Goal: Find specific page/section: Find specific page/section

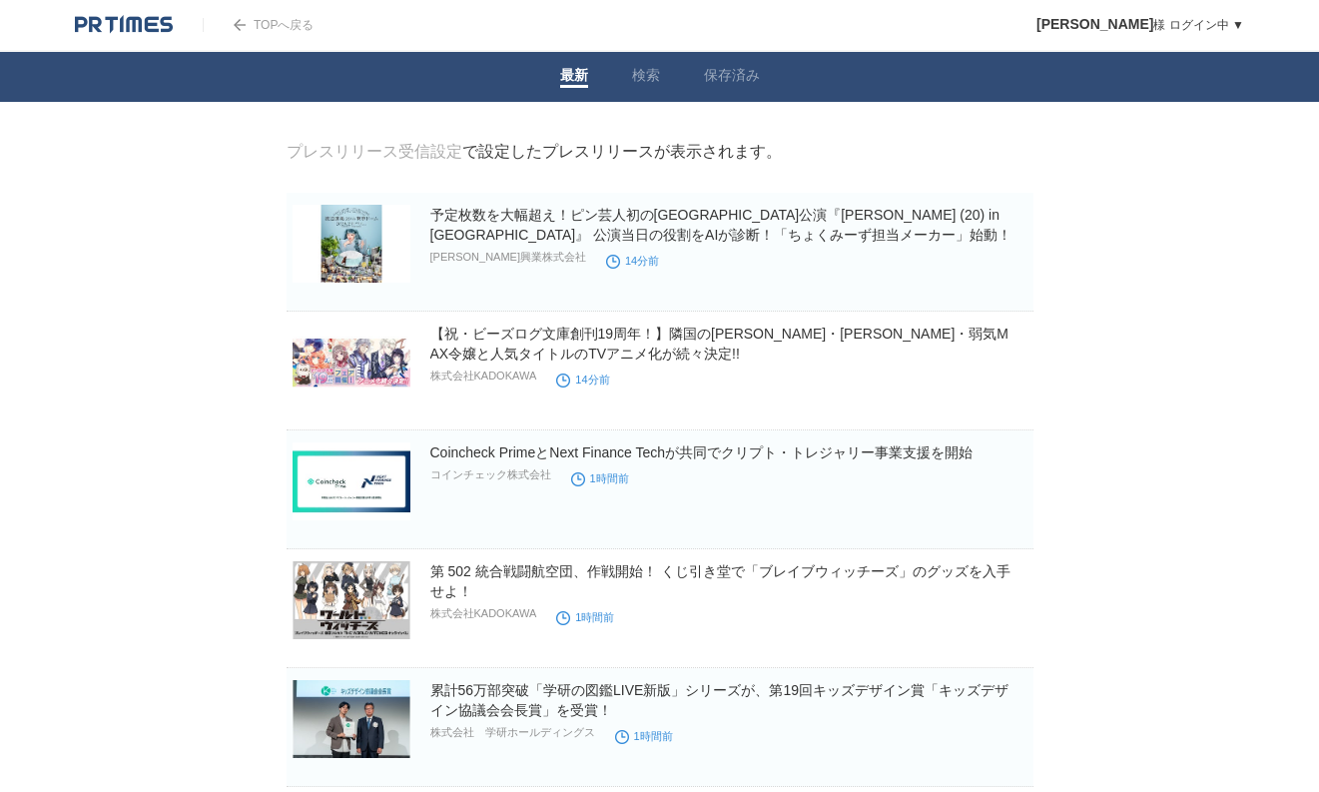
click at [147, 31] on img at bounding box center [124, 25] width 98 height 20
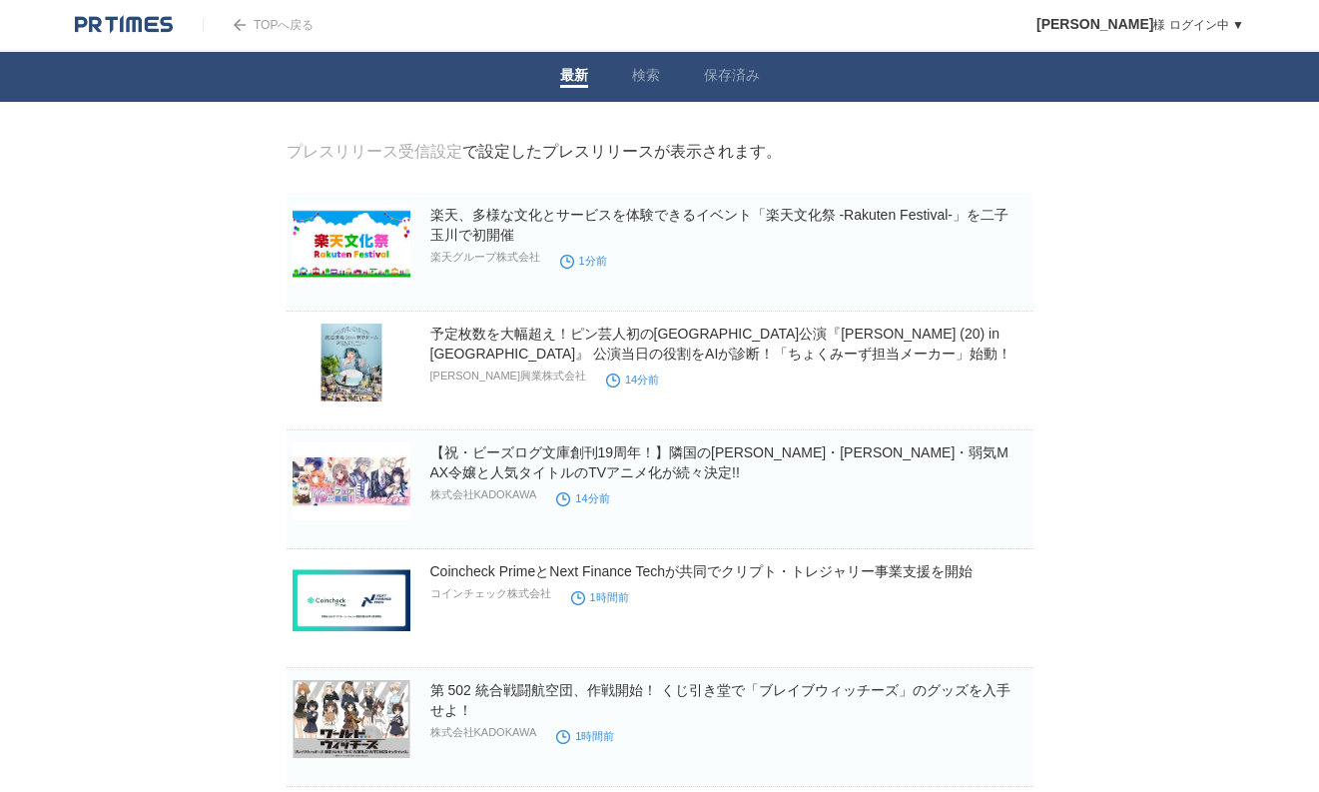
click at [131, 20] on img at bounding box center [124, 25] width 98 height 20
